Goal: Transaction & Acquisition: Obtain resource

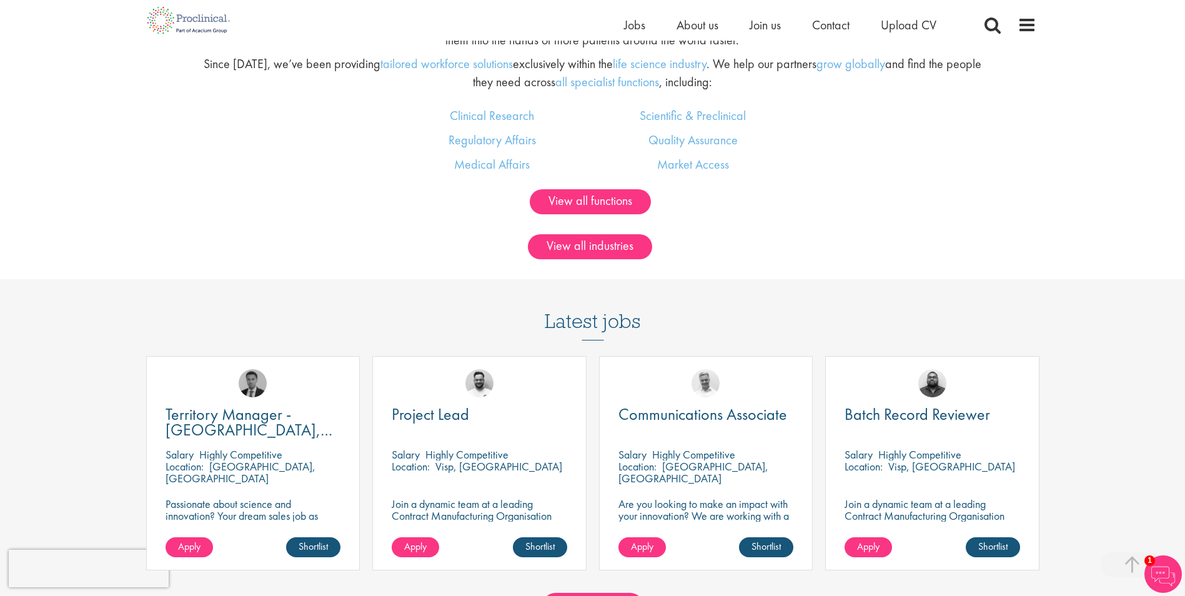
scroll to position [1124, 0]
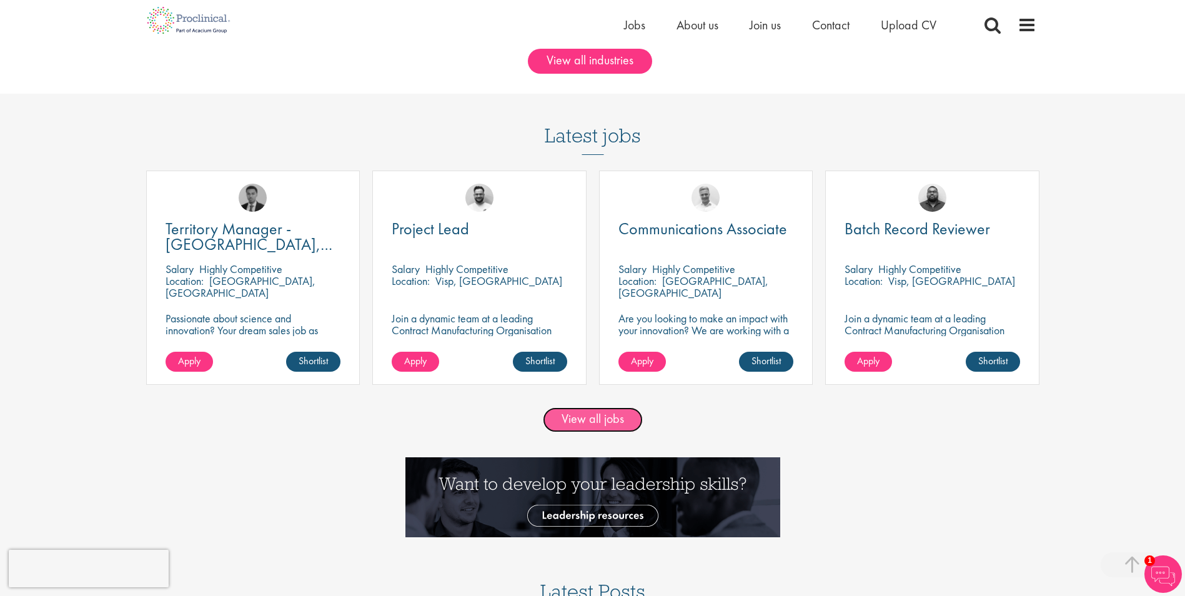
click at [603, 420] on link "View all jobs" at bounding box center [593, 419] width 100 height 25
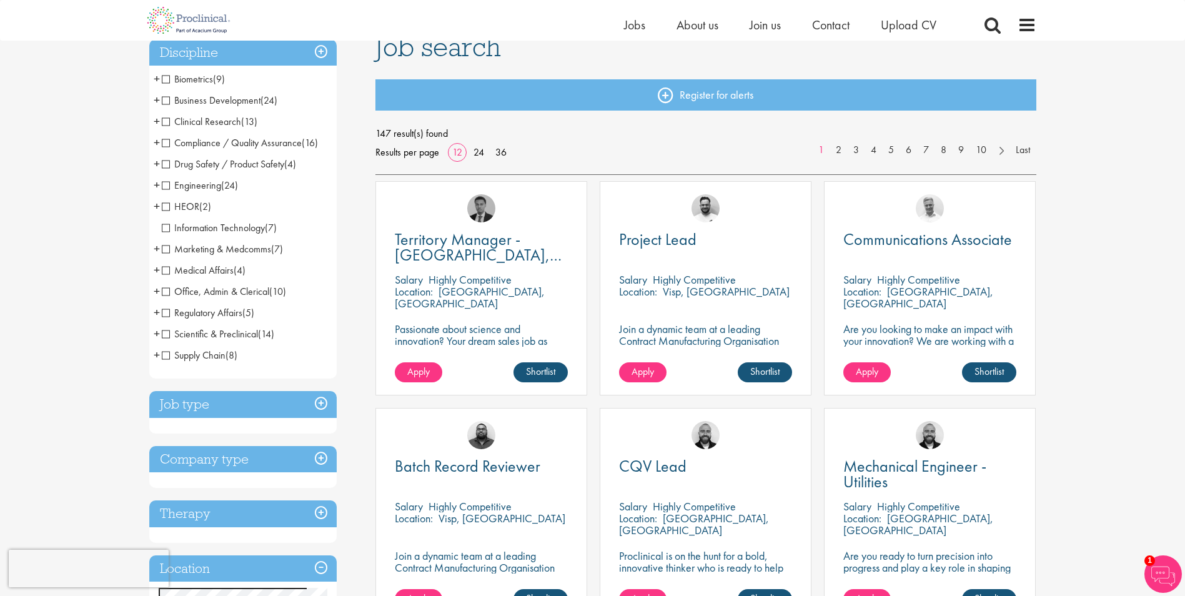
scroll to position [125, 0]
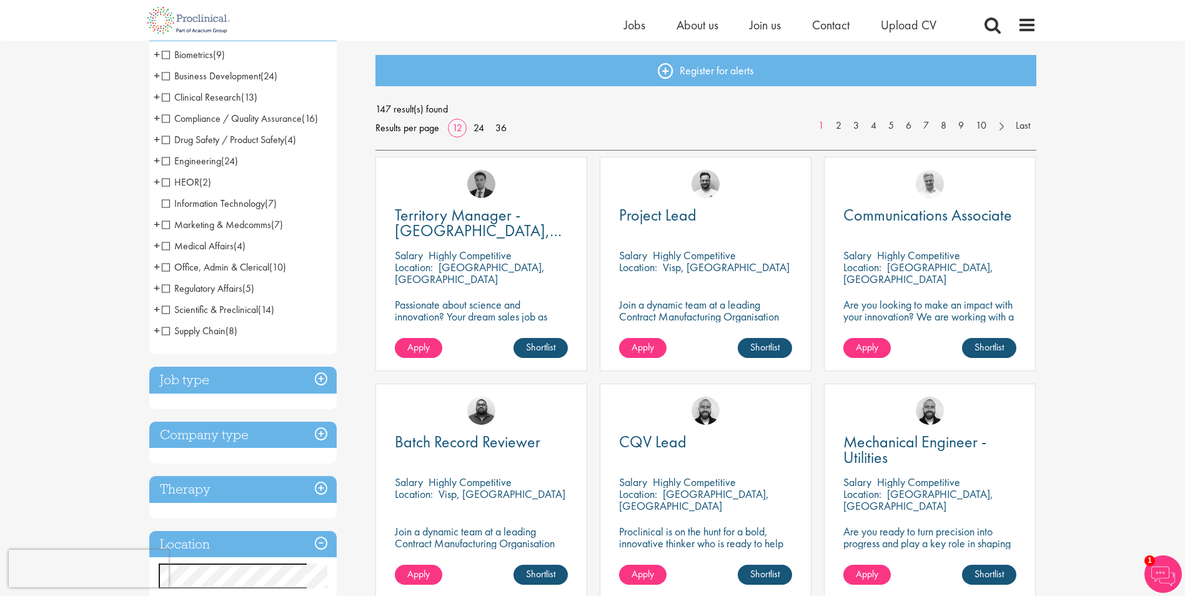
click at [170, 222] on span "Marketing & Medcomms" at bounding box center [216, 224] width 109 height 13
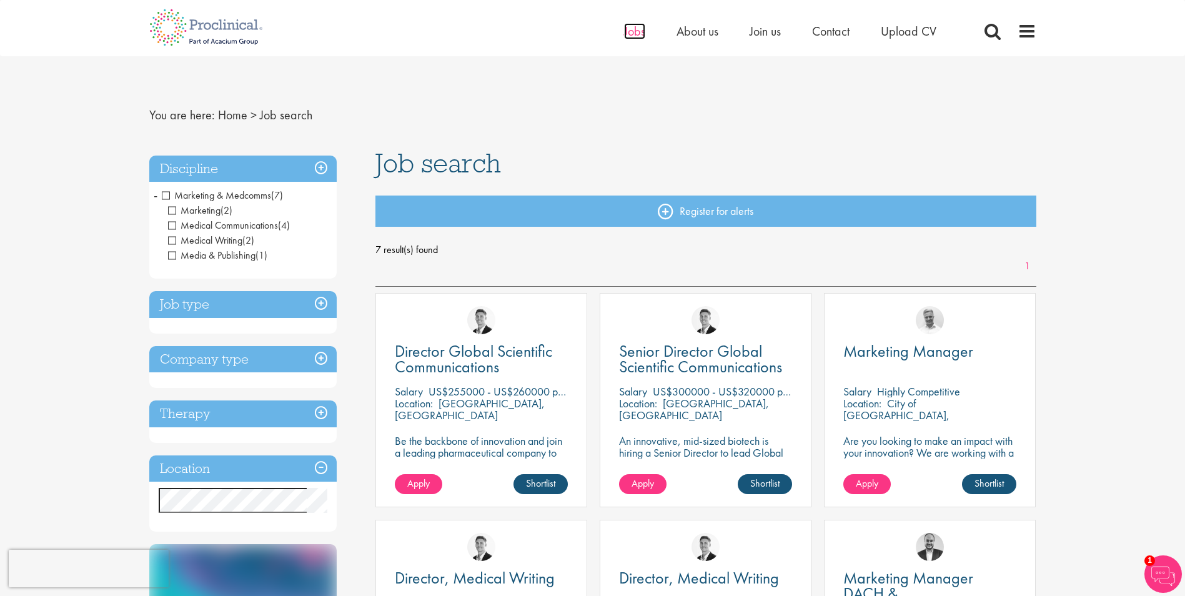
click at [627, 34] on span "Jobs" at bounding box center [634, 31] width 21 height 16
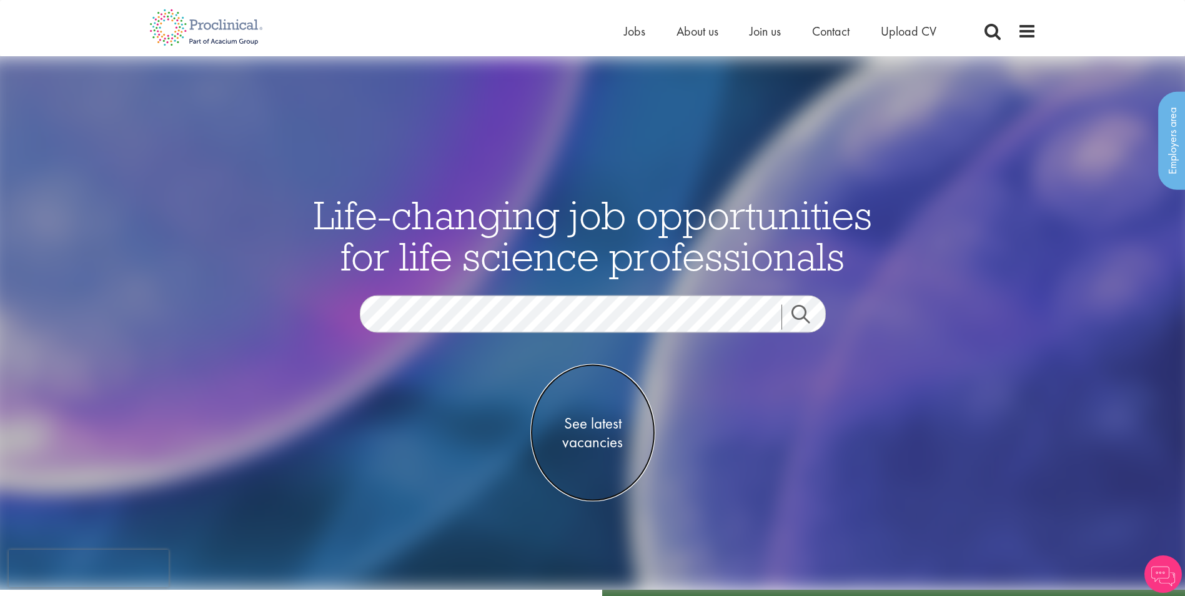
click at [577, 426] on span "See latest vacancies" at bounding box center [592, 431] width 125 height 37
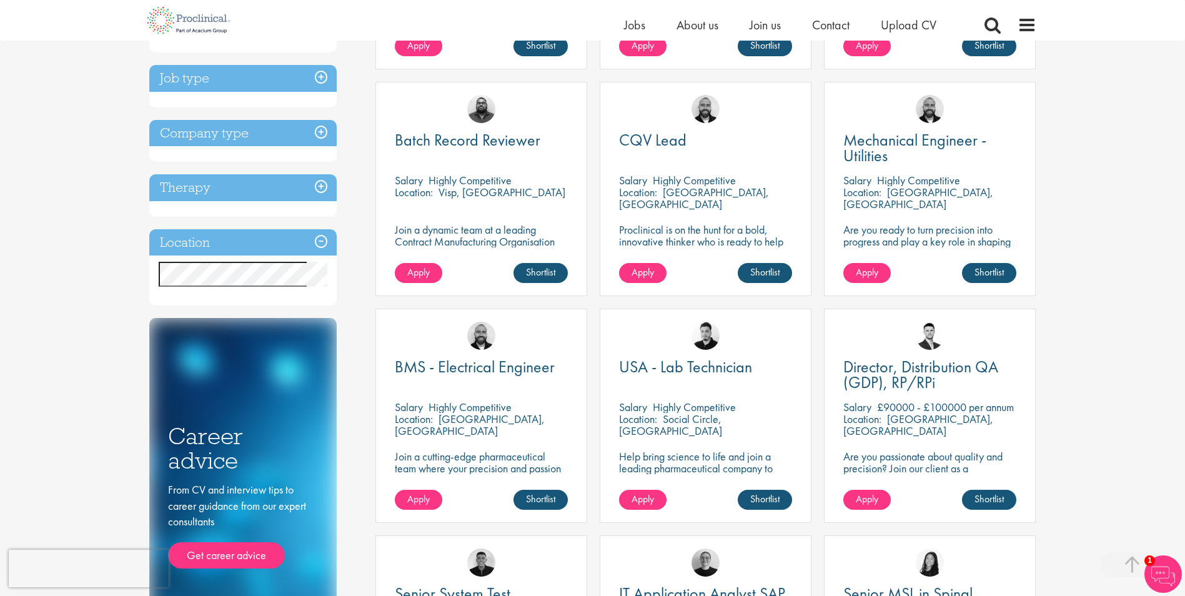
scroll to position [187, 0]
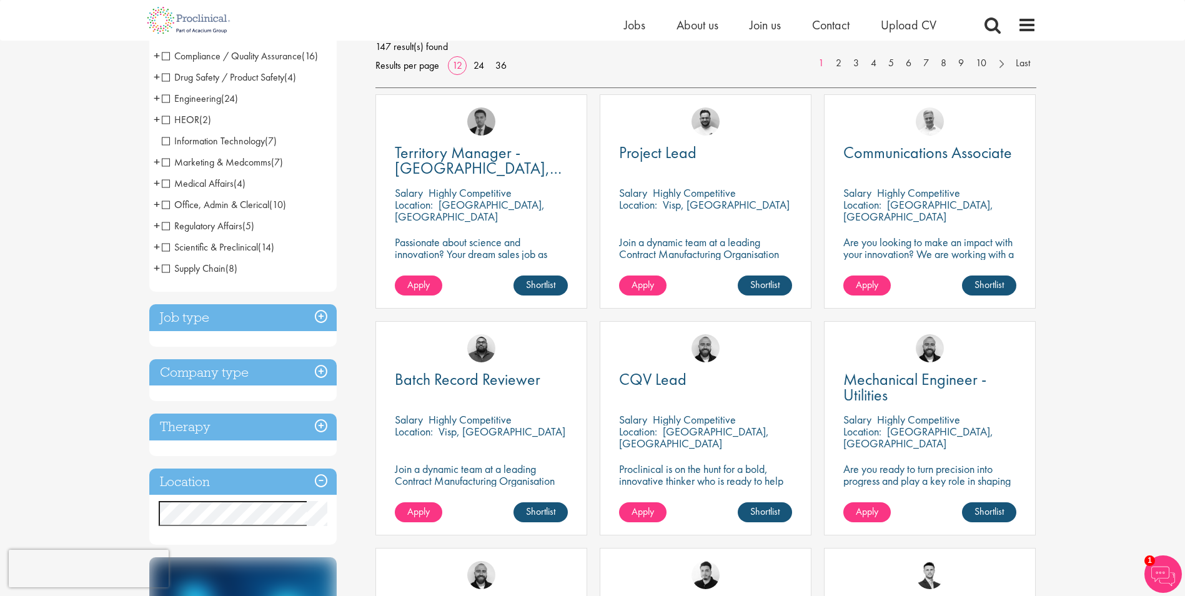
click at [166, 159] on span "Marketing & Medcomms" at bounding box center [216, 161] width 109 height 13
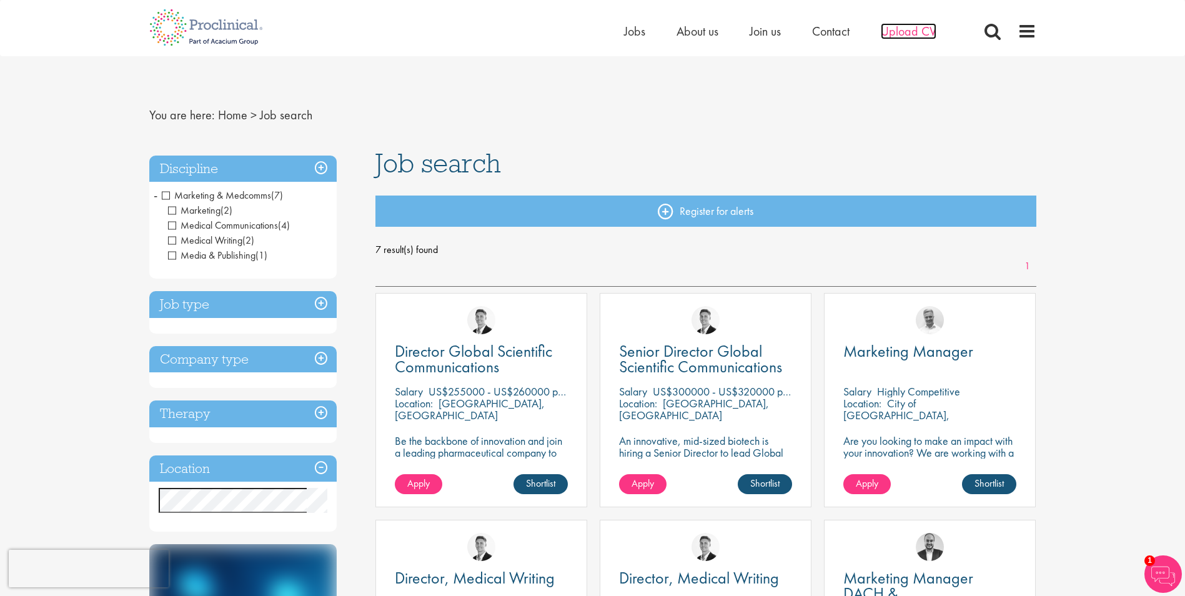
click at [891, 32] on span "Upload CV" at bounding box center [908, 31] width 56 height 16
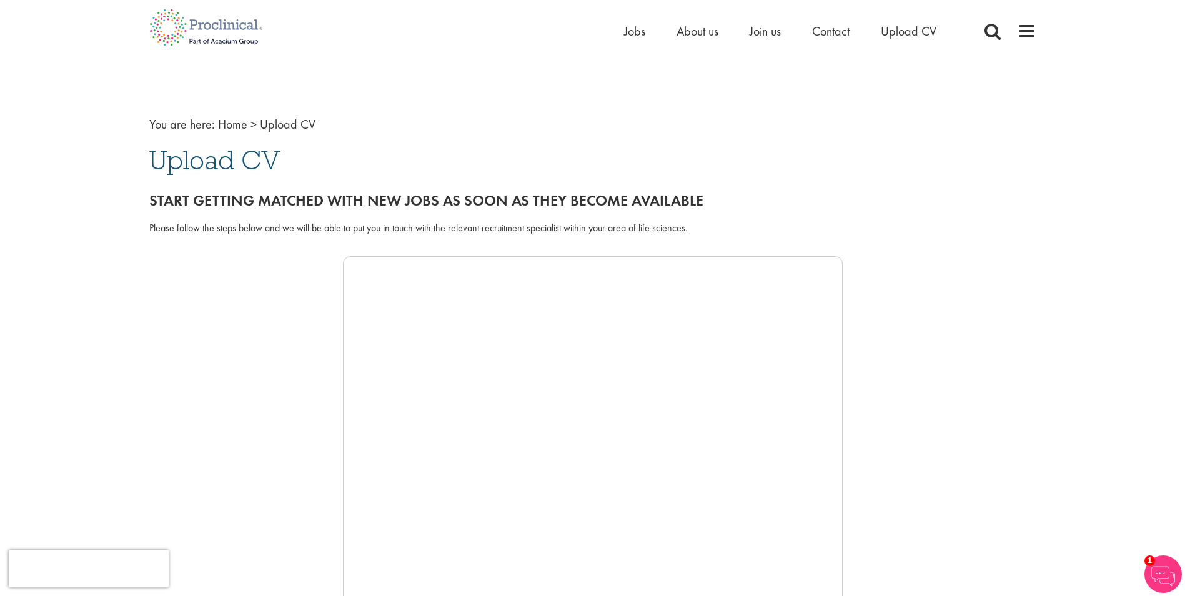
click at [318, 371] on div at bounding box center [592, 443] width 887 height 375
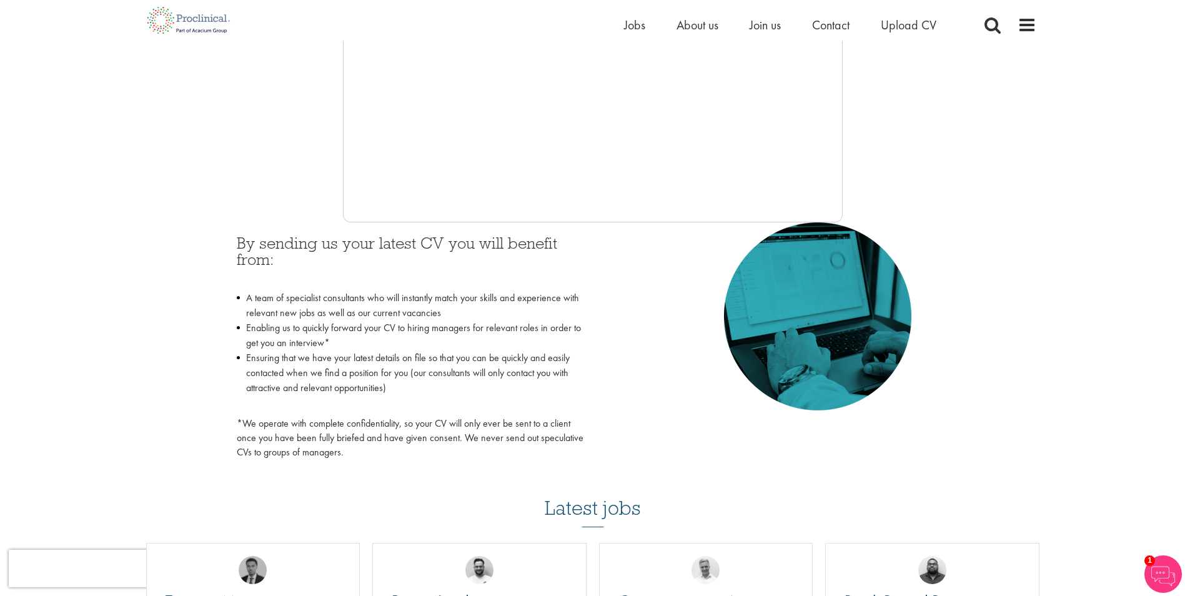
scroll to position [187, 0]
